Goal: Task Accomplishment & Management: Manage account settings

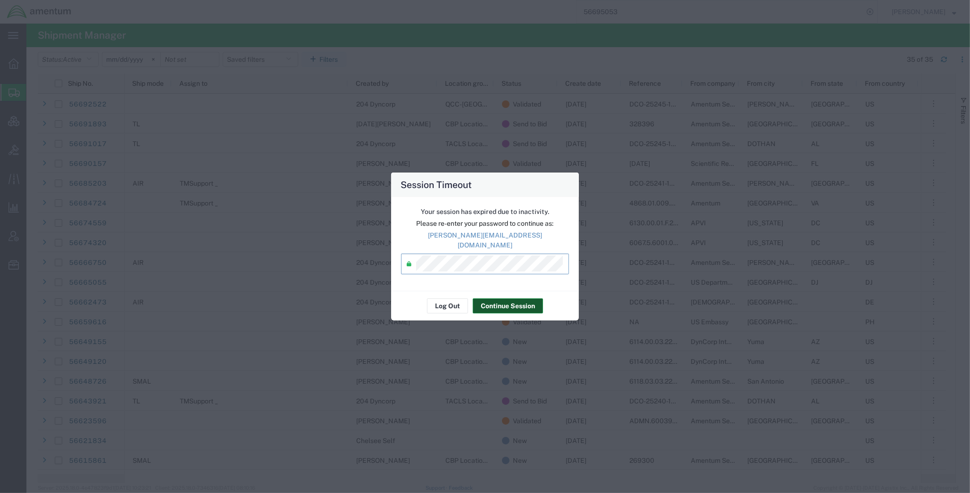
click at [486, 299] on button "Continue Session" at bounding box center [508, 306] width 70 height 15
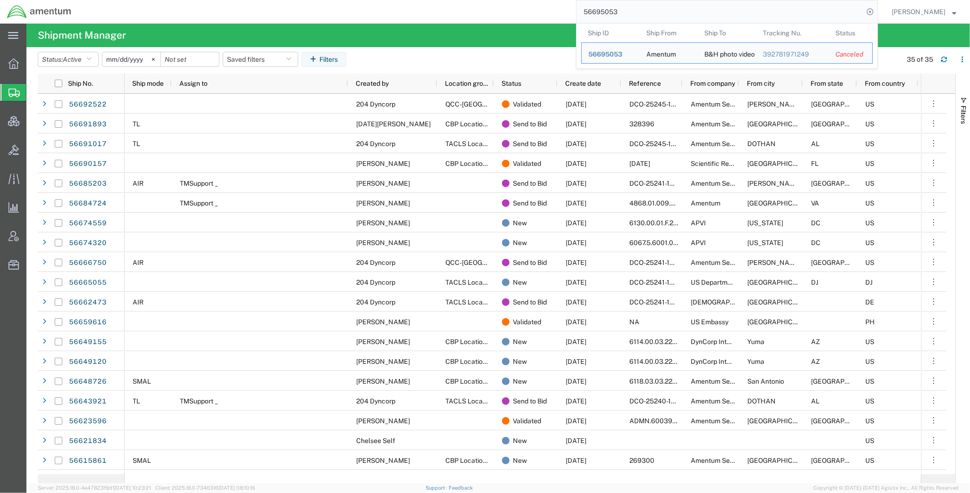
drag, startPoint x: 660, startPoint y: 9, endPoint x: 536, endPoint y: 3, distance: 124.7
click at [536, 3] on div "56695053 Ship ID Ship From Ship To Tracking Nu. Status Ship ID 56695053 Ship Fr…" at bounding box center [477, 12] width 799 height 24
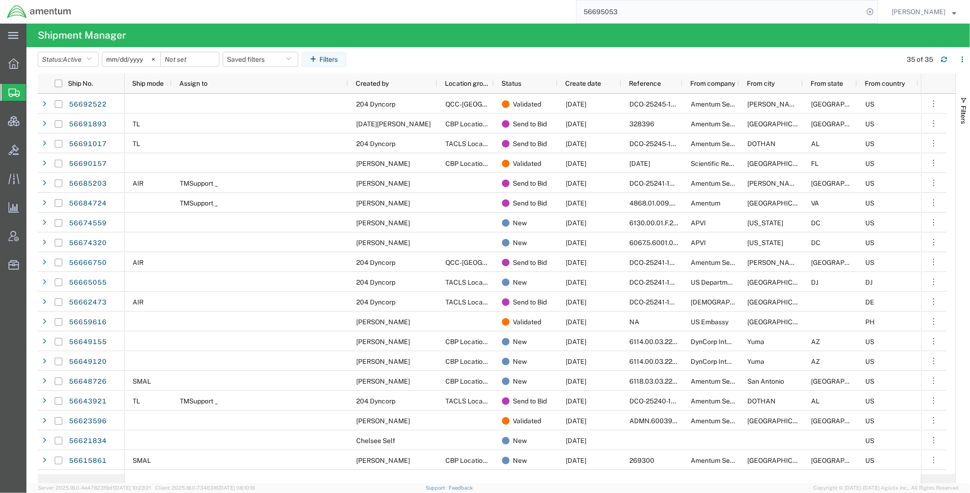
paste input "6498"
type input "56664983"
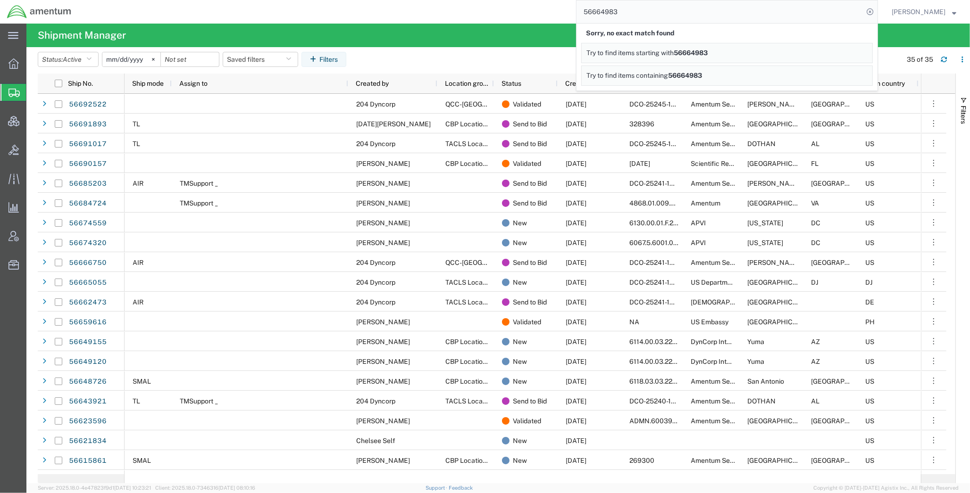
click at [517, 12] on div "56664983 Sorry, no exact match found Try to find items starting with 56664983 T…" at bounding box center [477, 12] width 799 height 24
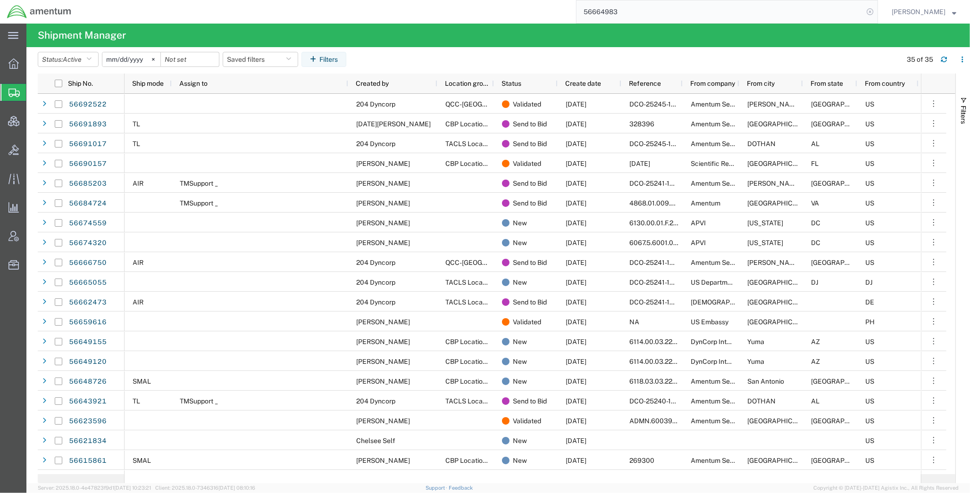
click at [866, 15] on icon at bounding box center [869, 11] width 13 height 13
click at [866, 10] on icon at bounding box center [869, 11] width 13 height 13
paste input "56664983"
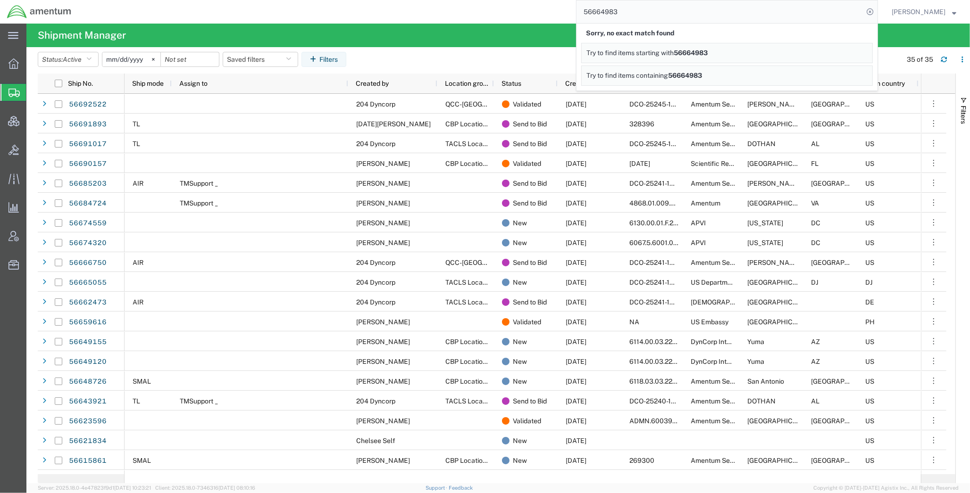
click at [695, 74] on span "56664983" at bounding box center [685, 76] width 34 height 8
drag, startPoint x: 632, startPoint y: 12, endPoint x: 548, endPoint y: 10, distance: 84.4
click at [548, 10] on div "56664983 Sorry, no partial match found Try to find items starting with 56664983…" at bounding box center [477, 12] width 799 height 24
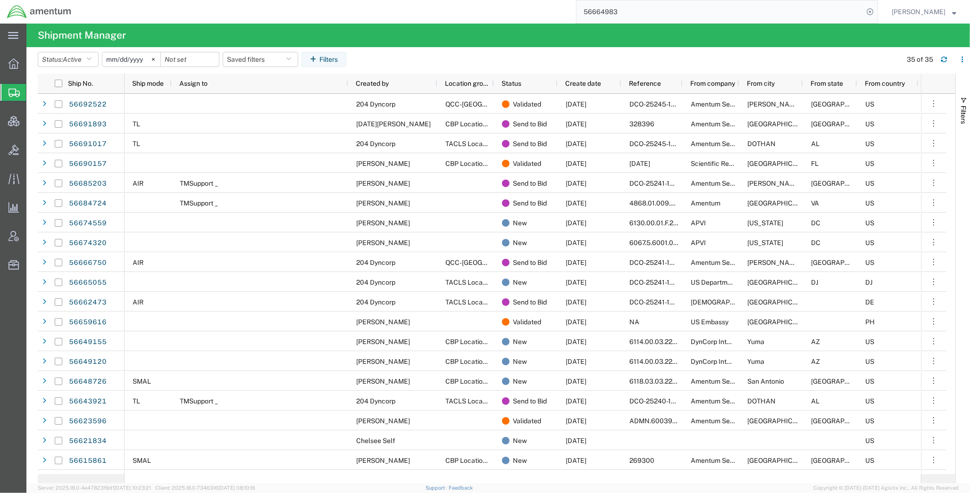
paste input "9894448642"
type input "9894448642"
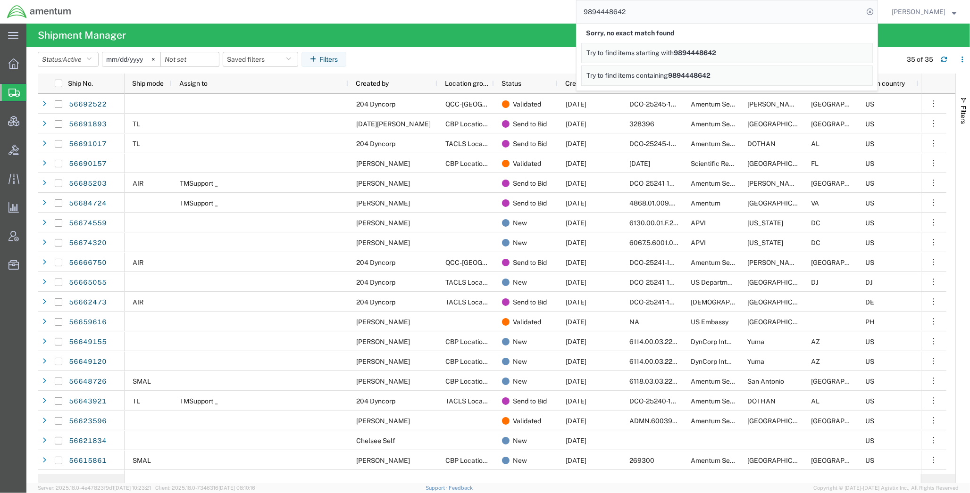
click at [956, 15] on span "[PERSON_NAME]" at bounding box center [923, 12] width 65 height 10
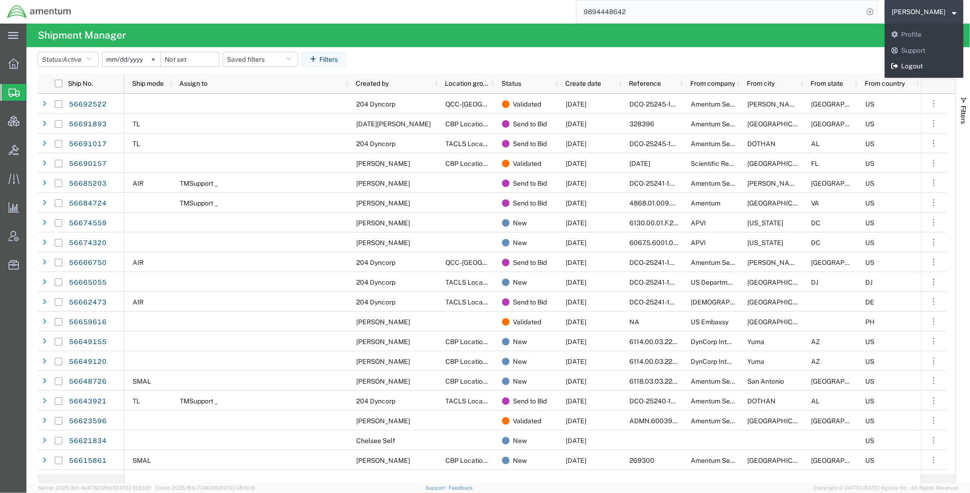
click at [911, 69] on link "Logout" at bounding box center [923, 66] width 79 height 16
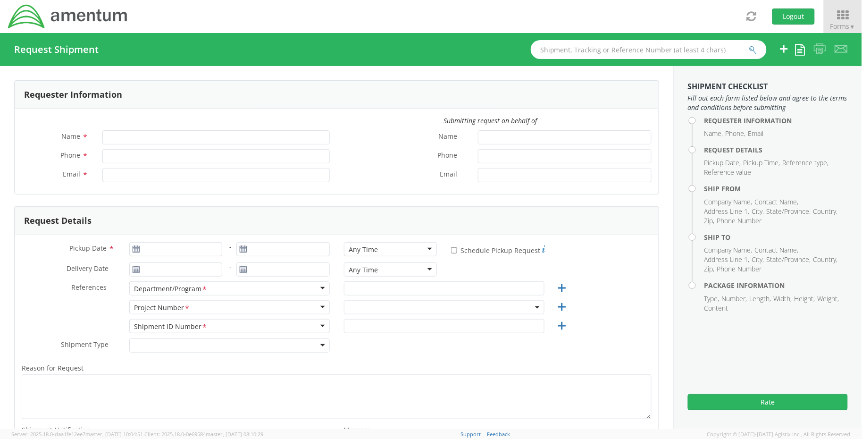
type input "[PERSON_NAME]"
type input "jason.champagne@amentum.com"
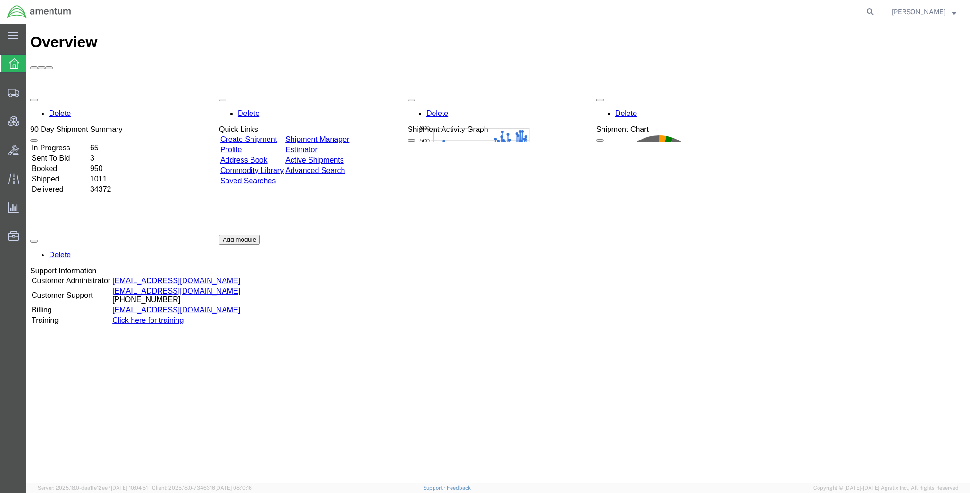
click at [953, 13] on strong "button" at bounding box center [954, 11] width 4 height 3
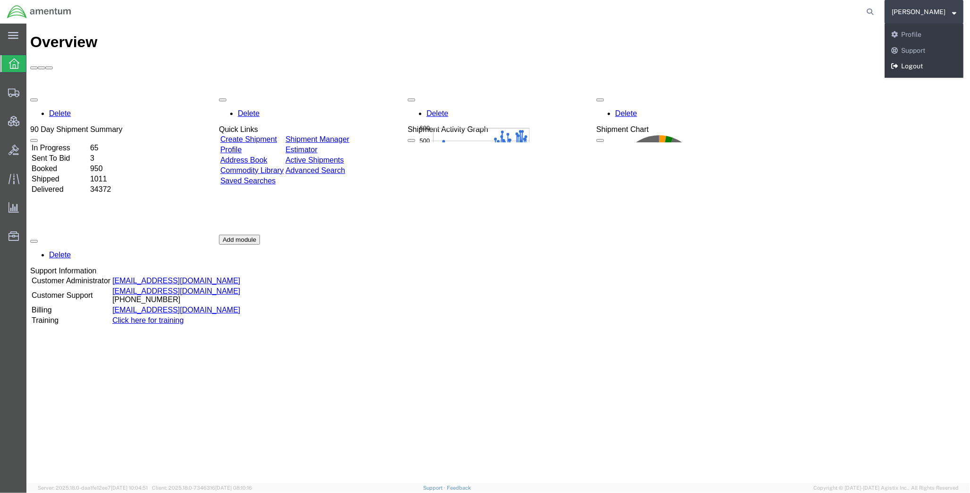
click at [915, 62] on link "Logout" at bounding box center [923, 66] width 79 height 16
